Goal: Use online tool/utility: Utilize a website feature to perform a specific function

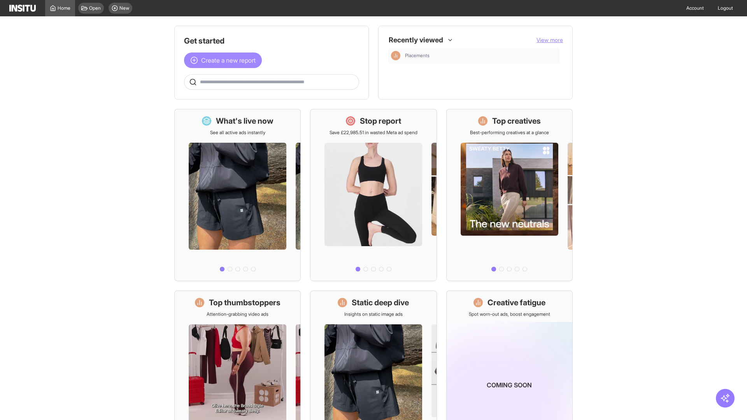
click at [225, 60] on span "Create a new report" at bounding box center [228, 60] width 54 height 9
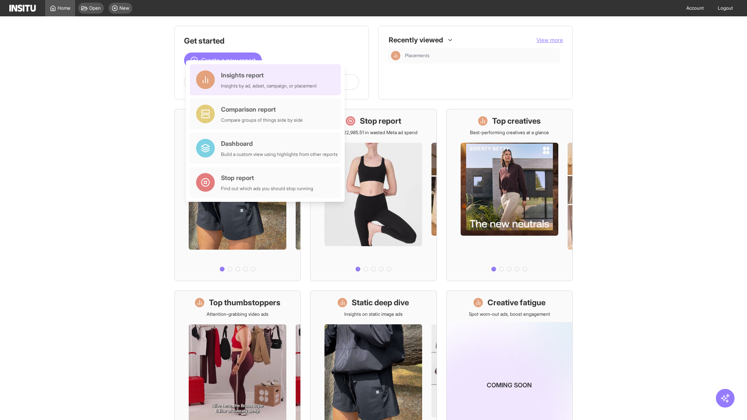
click at [267, 80] on div "Insights report Insights by ad, adset, campaign, or placement" at bounding box center [269, 79] width 96 height 19
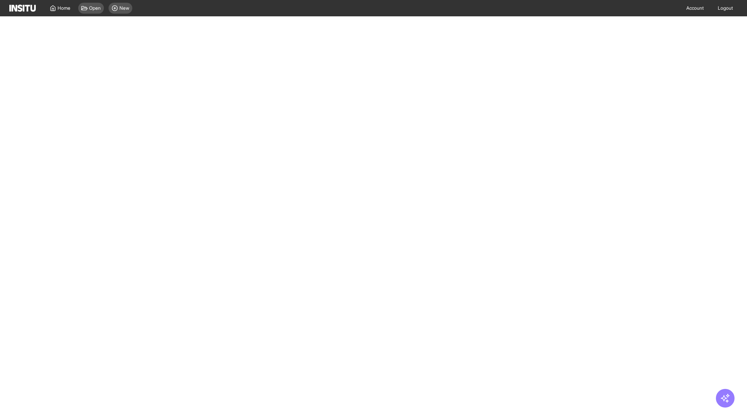
select select "**"
